Goal: Task Accomplishment & Management: Use online tool/utility

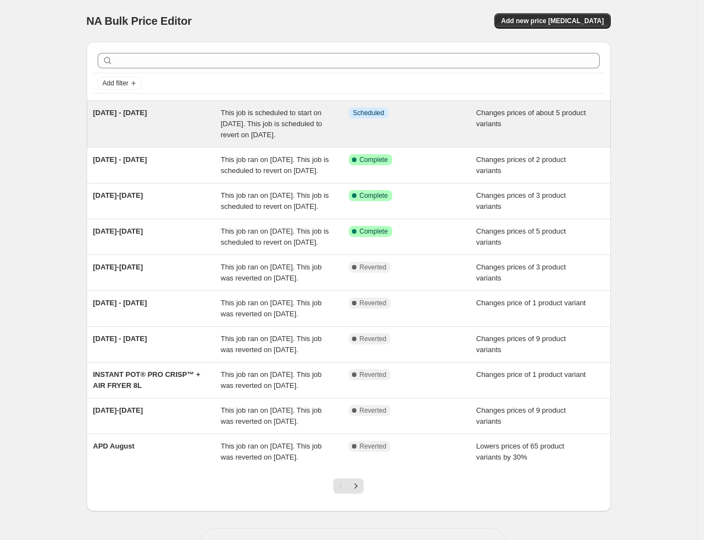
click at [159, 135] on div "[DATE] - [DATE]" at bounding box center [157, 124] width 128 height 33
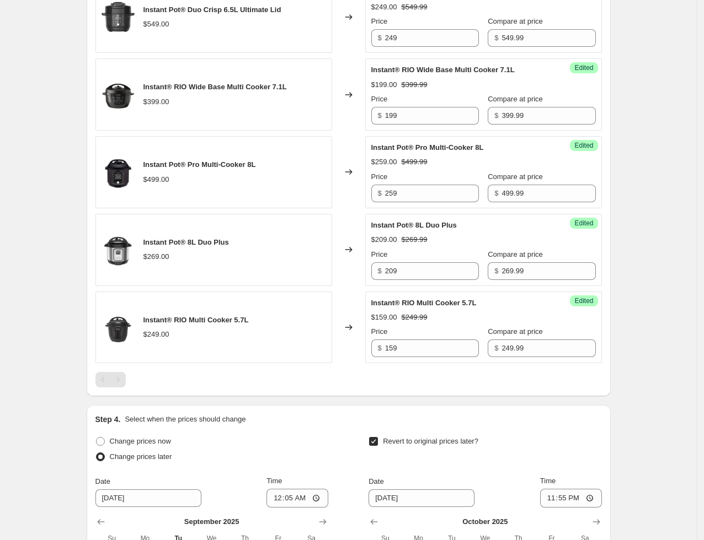
scroll to position [551, 0]
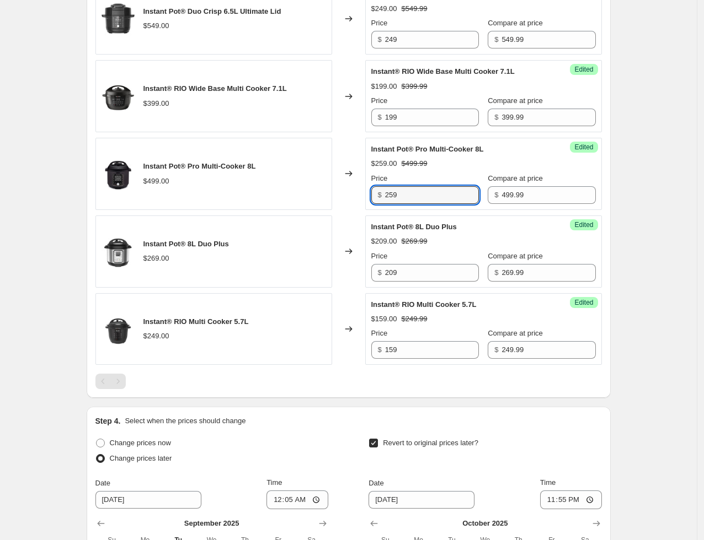
drag, startPoint x: 442, startPoint y: 193, endPoint x: 350, endPoint y: 193, distance: 92.6
click at [347, 192] on div "Instant Pot® Pro Multi-Cooker 8L $499.00 Changed to Success Edited Instant Pot®…" at bounding box center [348, 174] width 506 height 72
type input "299"
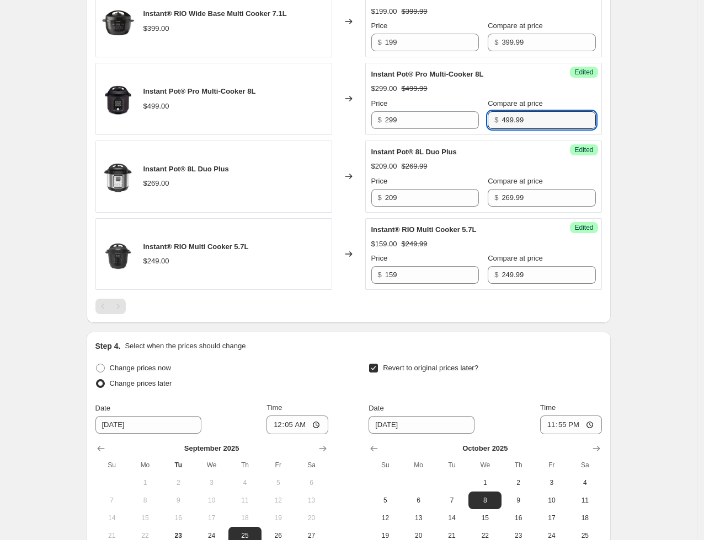
scroll to position [768, 0]
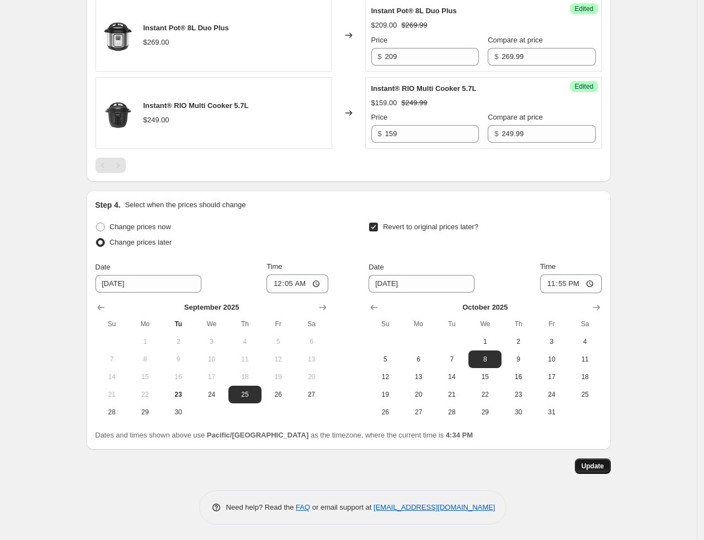
click at [603, 467] on span "Update" at bounding box center [592, 466] width 23 height 9
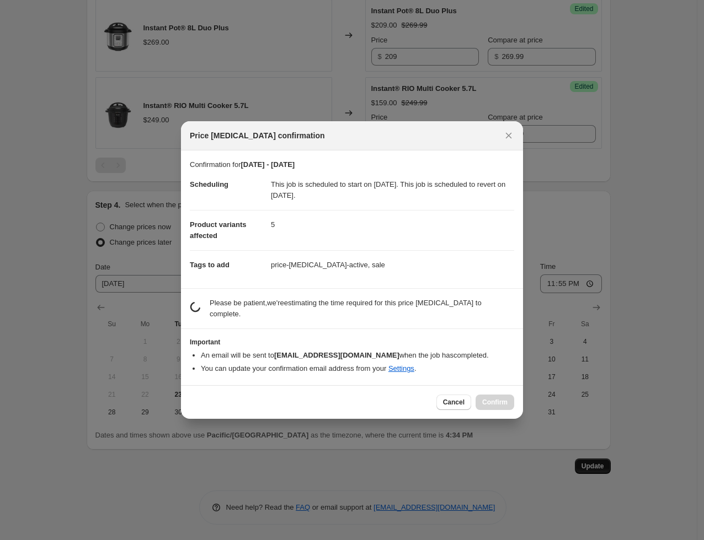
scroll to position [0, 0]
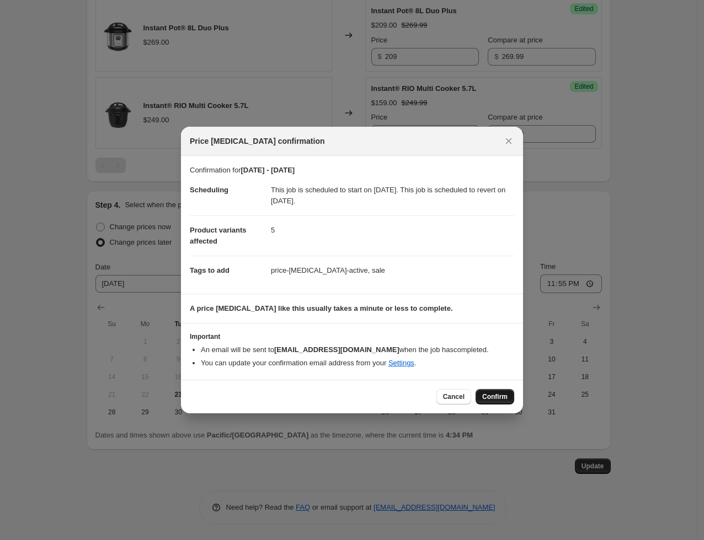
click at [492, 393] on span "Confirm" at bounding box center [494, 397] width 25 height 9
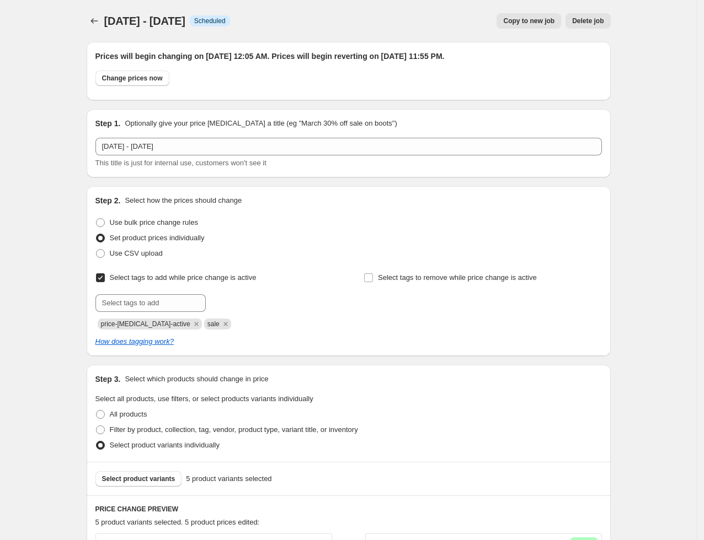
scroll to position [768, 0]
